Goal: Task Accomplishment & Management: Manage account settings

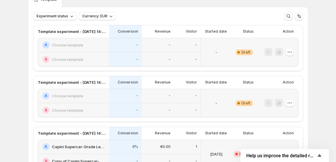
scroll to position [129, 0]
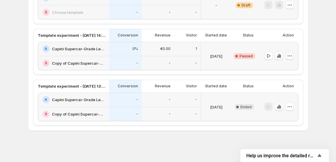
click at [288, 56] on icon "button" at bounding box center [288, 56] width 1 height 1
click at [285, 67] on span "Edit" at bounding box center [283, 67] width 6 height 5
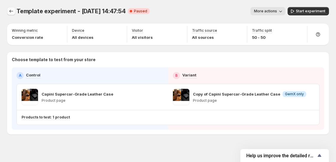
click at [14, 11] on button "Experiments" at bounding box center [11, 11] width 8 height 8
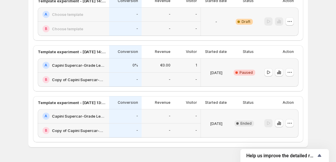
scroll to position [113, 0]
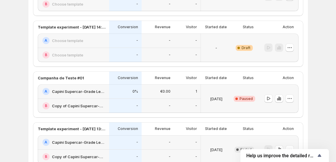
scroll to position [98, 0]
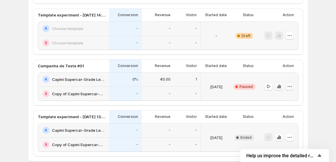
click at [290, 87] on icon "button" at bounding box center [290, 87] width 6 height 6
click at [284, 97] on span "Edit" at bounding box center [283, 98] width 6 height 5
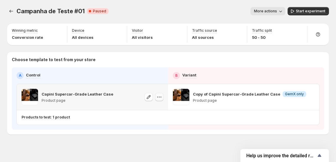
click at [159, 96] on icon "button" at bounding box center [159, 97] width 6 height 6
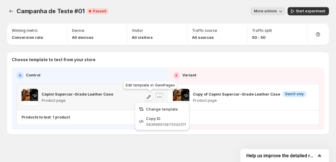
click at [148, 97] on icon "button" at bounding box center [149, 97] width 6 height 6
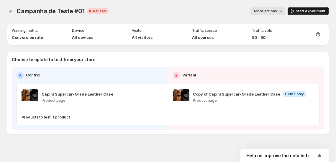
click at [303, 12] on span "Start experiment" at bounding box center [310, 11] width 29 height 5
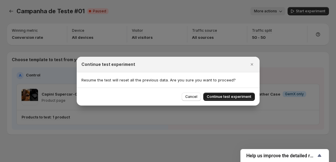
click at [215, 99] on span "Continue test experiment" at bounding box center [229, 97] width 45 height 5
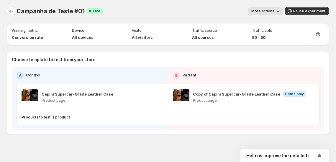
click at [9, 13] on icon "Experiments" at bounding box center [11, 11] width 6 height 6
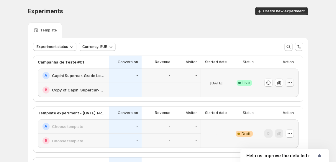
click at [290, 83] on icon "button" at bounding box center [290, 83] width 6 height 6
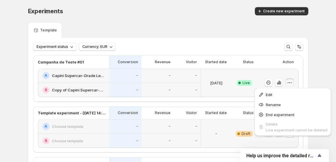
click at [311, 73] on div "Experiments. This page is ready Experiments Create new experiment Template Expe…" at bounding box center [168, 146] width 294 height 292
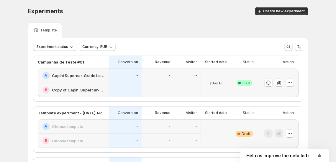
click at [78, 76] on h2 "Capini Supercar-Grade Leather Case" at bounding box center [79, 76] width 54 height 6
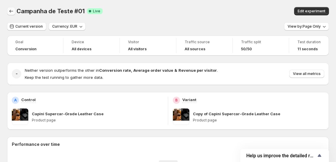
click at [12, 10] on icon "Back" at bounding box center [11, 11] width 6 height 6
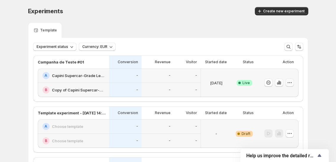
click at [288, 83] on icon "button" at bounding box center [288, 83] width 1 height 1
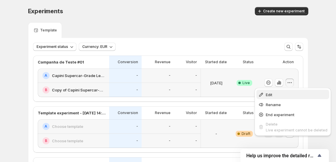
click at [281, 94] on span "Edit" at bounding box center [297, 95] width 62 height 6
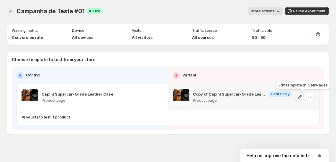
click at [302, 98] on icon "button" at bounding box center [300, 97] width 6 height 6
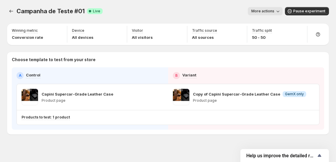
click at [149, 138] on div "Campanha de Teste #01. This page is ready Campanha de Teste #01 Success Complet…" at bounding box center [168, 83] width 336 height 167
click at [13, 13] on icon "Experiments" at bounding box center [11, 11] width 6 height 6
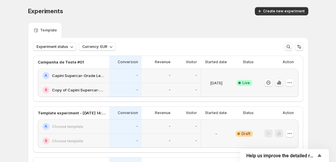
click at [280, 83] on icon "button" at bounding box center [279, 83] width 6 height 6
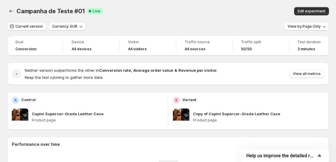
click at [126, 24] on div "Current version Currency: EUR View by: Page Only" at bounding box center [168, 26] width 322 height 9
click at [300, 76] on span "View all metrics" at bounding box center [307, 74] width 28 height 5
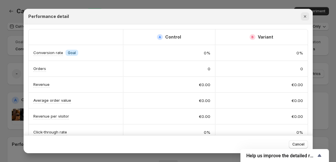
click at [304, 19] on icon "Close" at bounding box center [305, 17] width 6 height 6
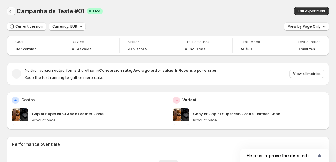
click at [8, 10] on icon "Back" at bounding box center [11, 11] width 6 height 6
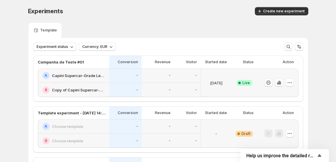
click at [9, 57] on div "Experiments. This page is ready Experiments Create new experiment Template Expe…" at bounding box center [168, 146] width 336 height 292
click at [211, 82] on p "[DATE]" at bounding box center [216, 83] width 12 height 6
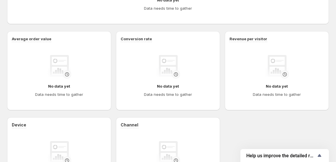
scroll to position [196, 0]
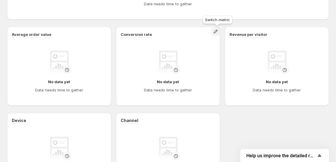
click at [216, 34] on icon "button" at bounding box center [216, 32] width 6 height 6
click at [245, 135] on div "Device No data yet Data needs time to gather Channel No data yet Data needs tim…" at bounding box center [168, 152] width 322 height 79
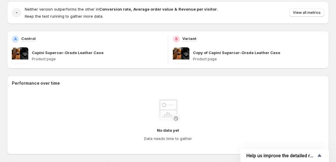
scroll to position [0, 0]
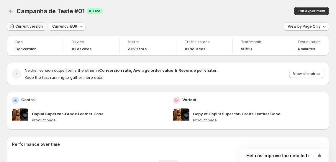
click at [25, 27] on span "Current version" at bounding box center [28, 26] width 27 height 5
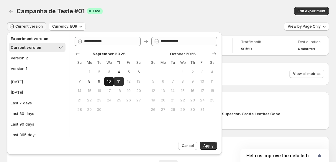
click at [109, 80] on span "10" at bounding box center [108, 81] width 5 height 5
type input "**********"
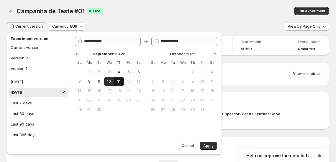
click at [118, 81] on span "11" at bounding box center [118, 81] width 5 height 5
type input "**********"
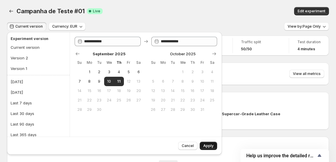
click at [209, 147] on span "Apply" at bounding box center [208, 146] width 10 height 5
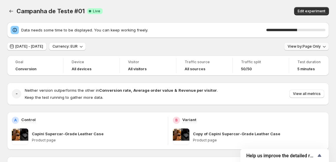
click at [317, 48] on span "View by: Page Only" at bounding box center [304, 46] width 33 height 5
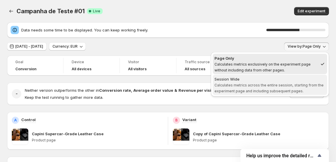
click at [291, 83] on span "Calculates metrics across the entire session, starting from the experiment page…" at bounding box center [268, 88] width 109 height 10
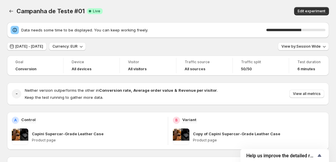
click at [235, 47] on div "Sep 10, 2025 - Sep 11, 2025 Currency: EUR View by: Session Wide" at bounding box center [168, 46] width 322 height 9
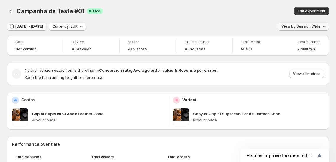
click at [299, 25] on span "View by: Session Wide" at bounding box center [300, 26] width 39 height 5
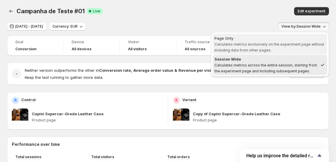
click at [287, 45] on span "Calculates metrics exclusively on the experiment page without including data fr…" at bounding box center [269, 47] width 110 height 10
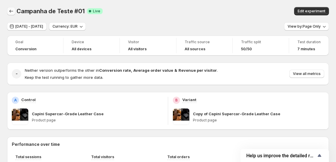
click at [11, 13] on icon "Back" at bounding box center [11, 11] width 6 height 6
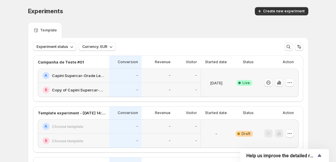
click at [192, 33] on div "Template" at bounding box center [168, 30] width 280 height 16
click at [282, 83] on icon "button" at bounding box center [279, 83] width 6 height 6
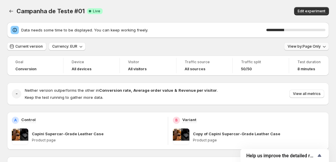
click at [301, 49] on button "View by: Page Only" at bounding box center [306, 46] width 45 height 8
click at [301, 44] on span "View by: Page Only" at bounding box center [304, 46] width 33 height 5
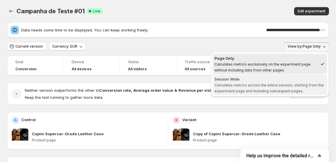
click at [269, 81] on div "Session Wide" at bounding box center [269, 79] width 111 height 6
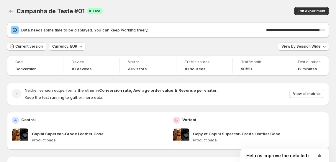
click at [223, 50] on div "Current version Currency: EUR View by: Session Wide" at bounding box center [168, 46] width 322 height 9
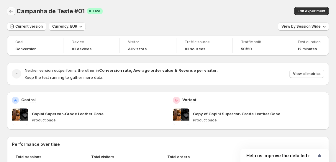
click at [8, 11] on icon "Back" at bounding box center [11, 11] width 6 height 6
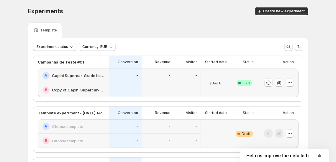
click at [122, 8] on div "Experiments" at bounding box center [92, 11] width 129 height 8
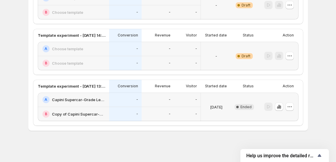
scroll to position [31, 0]
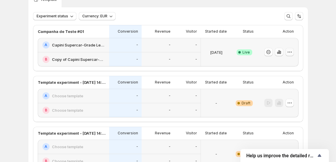
click at [289, 52] on icon "button" at bounding box center [290, 52] width 6 height 6
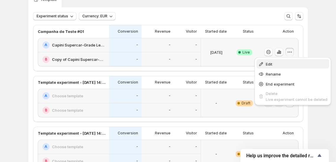
click at [281, 61] on span "Edit" at bounding box center [297, 64] width 62 height 6
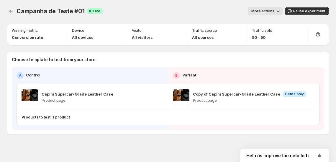
scroll to position [4, 0]
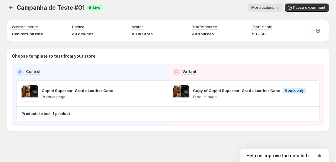
click at [109, 139] on div "Campanha de Teste #01. This page is ready Campanha de Teste #01 Success Complet…" at bounding box center [168, 79] width 336 height 167
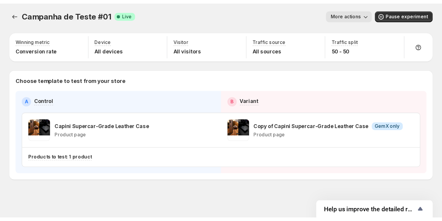
scroll to position [0, 0]
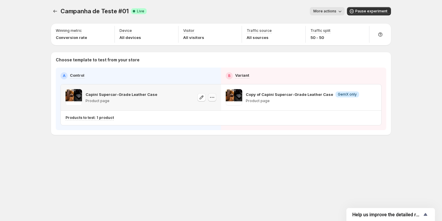
click at [214, 97] on icon "button" at bounding box center [212, 97] width 6 height 6
click at [199, 129] on span "583696913975542511" at bounding box center [204, 130] width 40 height 4
click at [339, 96] on icon "button" at bounding box center [372, 97] width 6 height 6
click at [321, 154] on div "Campanha de Teste #01. This page is ready Campanha de Teste #01 Success Complet…" at bounding box center [221, 83] width 354 height 167
click at [292, 102] on p "Product page" at bounding box center [300, 101] width 108 height 5
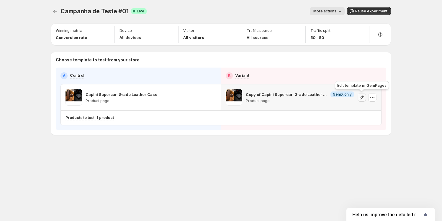
click at [339, 97] on icon "button" at bounding box center [362, 97] width 6 height 6
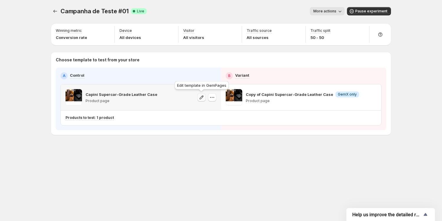
click at [198, 97] on button "button" at bounding box center [201, 97] width 8 height 8
click at [202, 162] on div "Campanha de Teste #01. This page is ready Campanha de Teste #01 Success Complet…" at bounding box center [221, 83] width 354 height 167
